Goal: Task Accomplishment & Management: Manage account settings

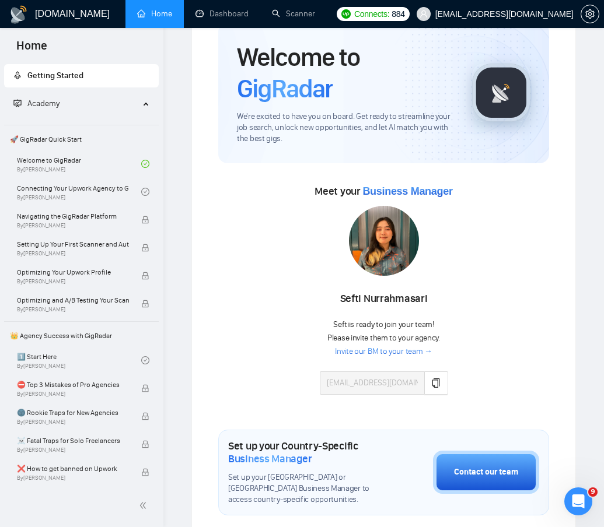
scroll to position [51, 0]
click at [394, 232] on img at bounding box center [384, 241] width 70 height 70
click at [530, 230] on div "Meet your Business Manager Sefti Nurrahmasari Sefti is ready to join your team!…" at bounding box center [383, 294] width 331 height 225
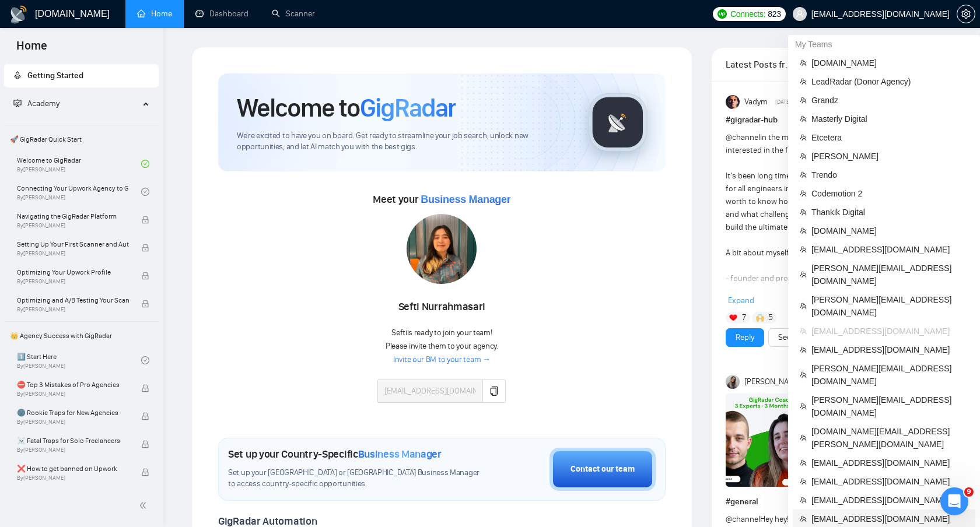
click at [888, 513] on span "[EMAIL_ADDRESS][DOMAIN_NAME]" at bounding box center [890, 519] width 157 height 13
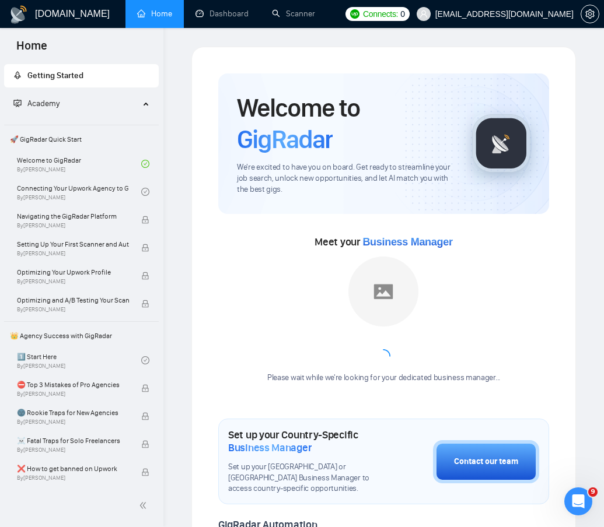
drag, startPoint x: 603, startPoint y: 65, endPoint x: 698, endPoint y: 96, distance: 99.8
click at [604, 96] on html "Home Getting Started Academy 🚀 GigRadar Quick Start Welcome to GigRadar By [PER…" at bounding box center [302, 263] width 604 height 527
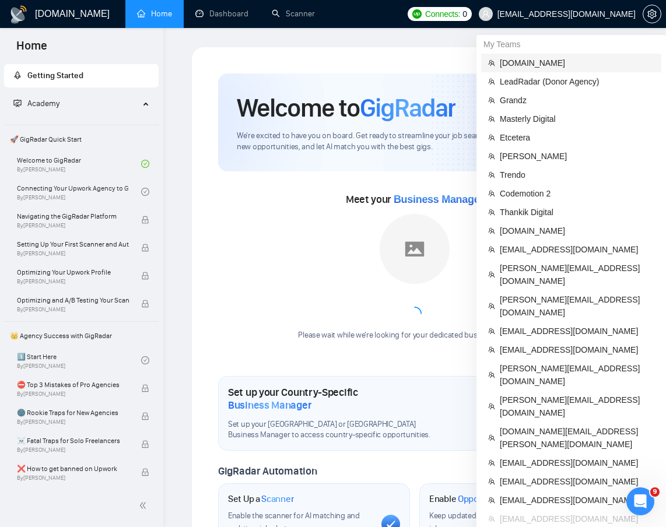
click at [562, 67] on span "[DOMAIN_NAME]" at bounding box center [577, 63] width 155 height 13
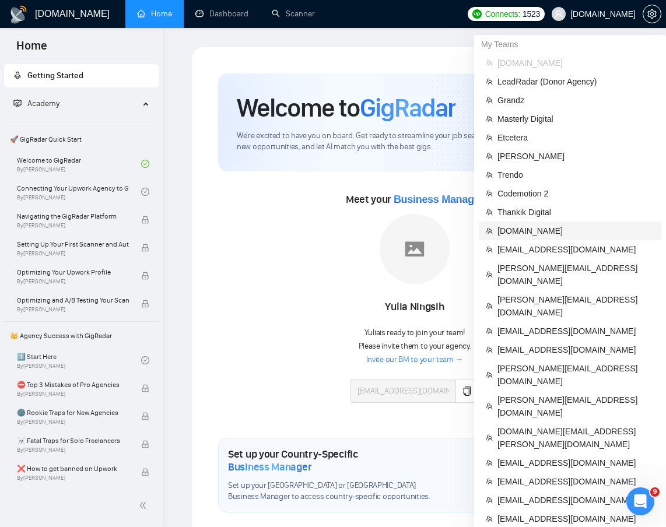
scroll to position [12, 0]
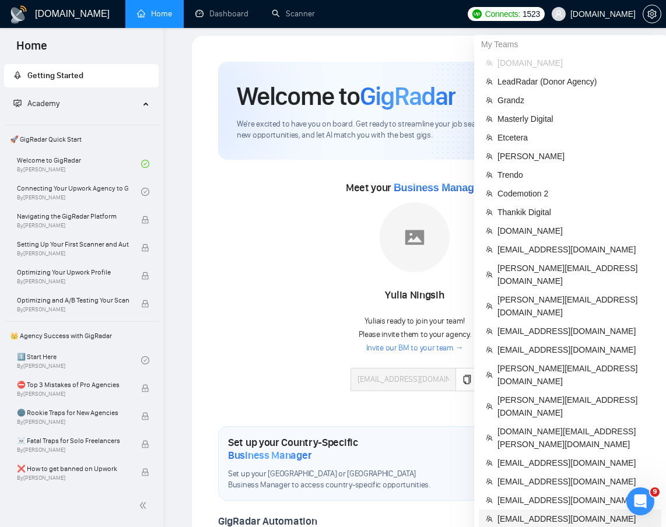
click at [545, 513] on span "[EMAIL_ADDRESS][DOMAIN_NAME]" at bounding box center [576, 519] width 157 height 13
